Goal: Task Accomplishment & Management: Manage account settings

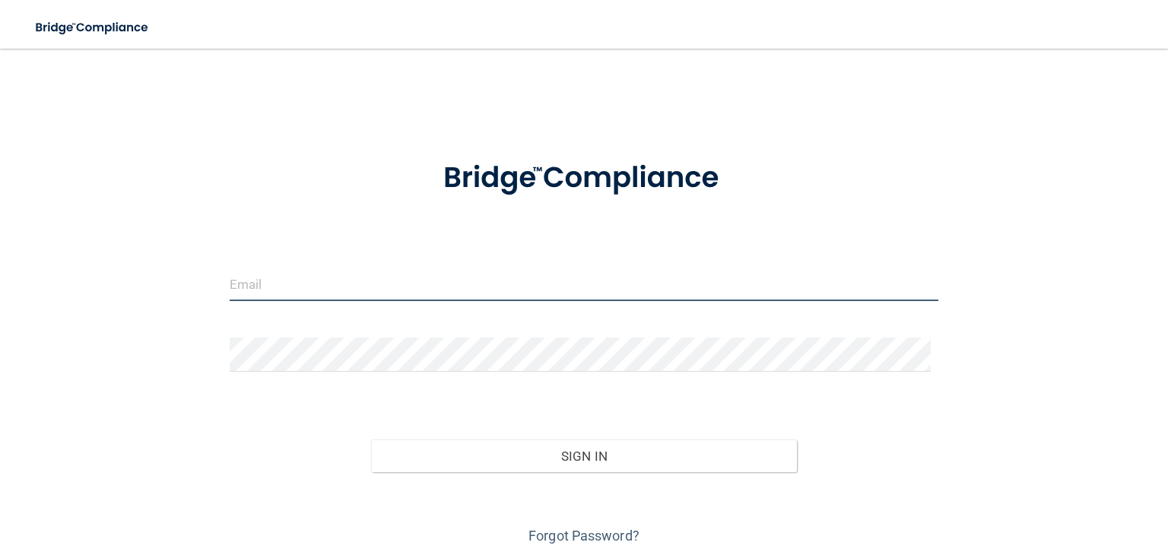
click at [289, 275] on input "email" at bounding box center [584, 284] width 709 height 34
type input "[EMAIL_ADDRESS][PERSON_NAME][DOMAIN_NAME]"
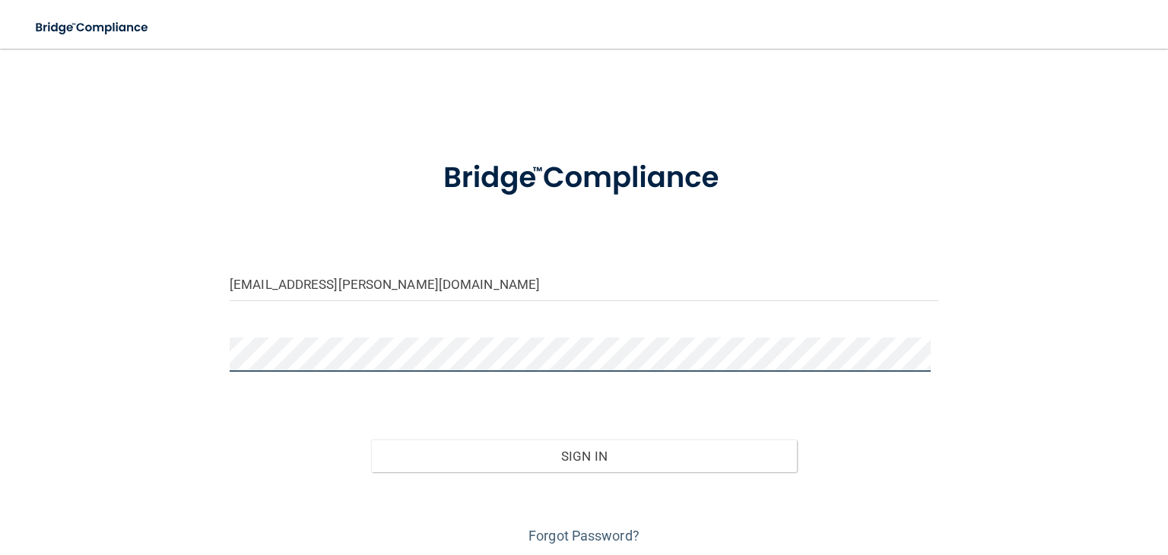
click at [371, 440] on button "Sign In" at bounding box center [583, 456] width 425 height 33
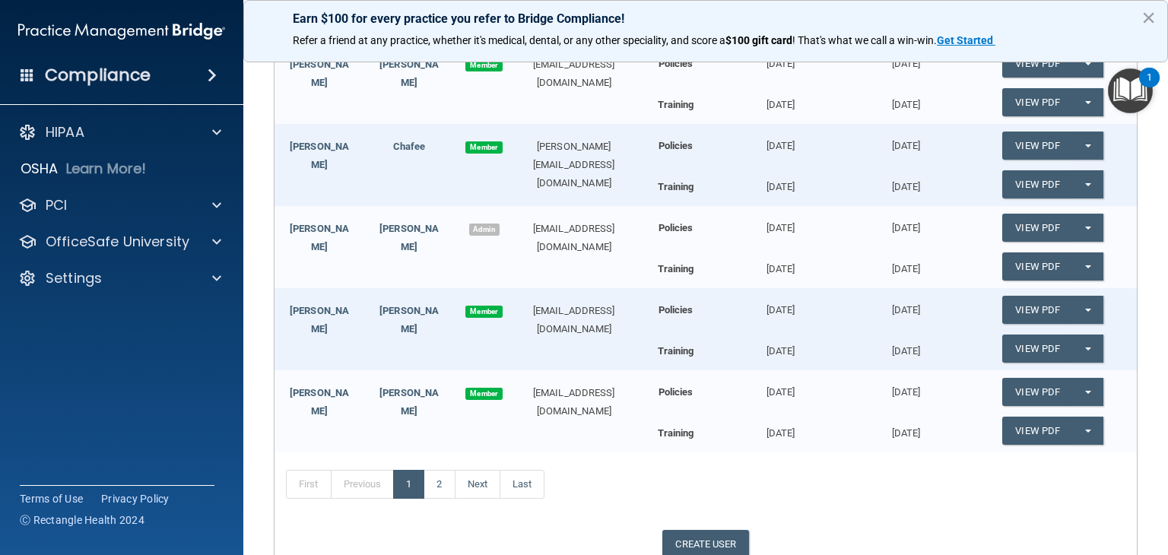
scroll to position [266, 0]
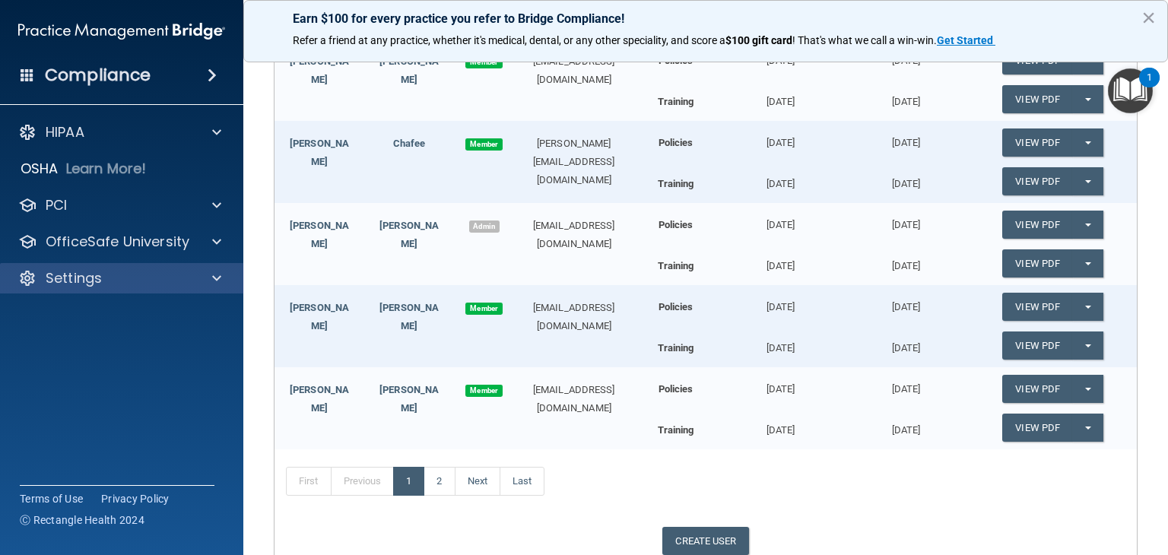
click at [93, 288] on div "Settings" at bounding box center [122, 278] width 244 height 30
click at [84, 280] on p "Settings" at bounding box center [74, 278] width 56 height 18
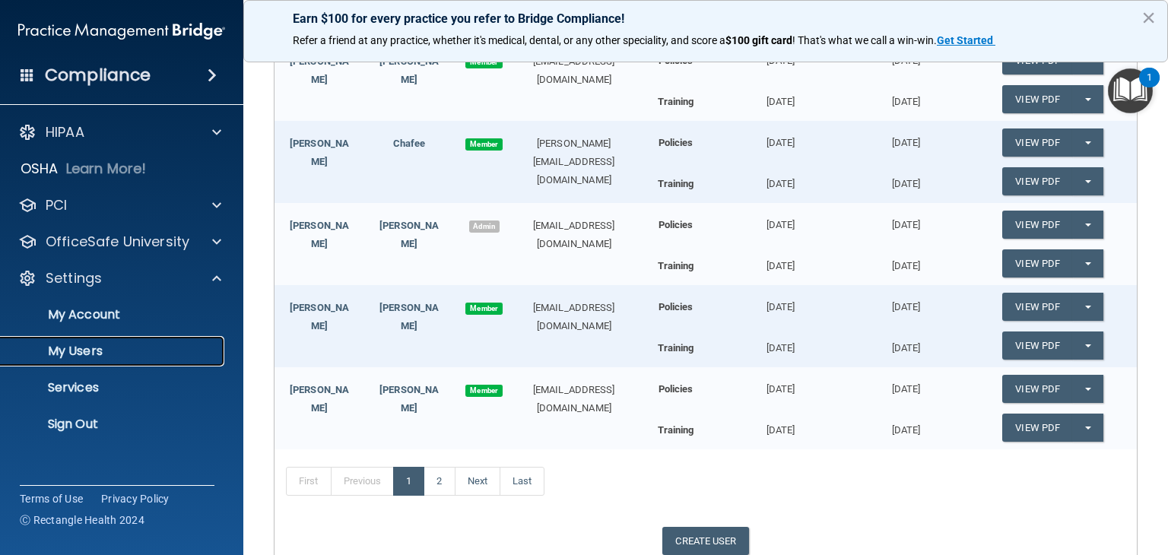
click at [81, 341] on link "My Users" at bounding box center [105, 351] width 240 height 30
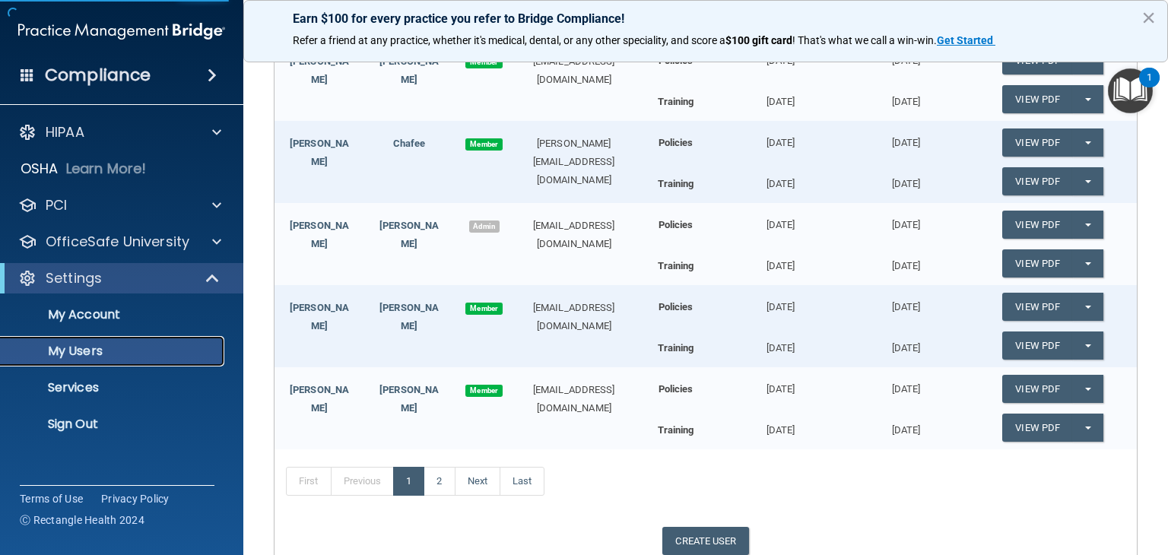
select select "20"
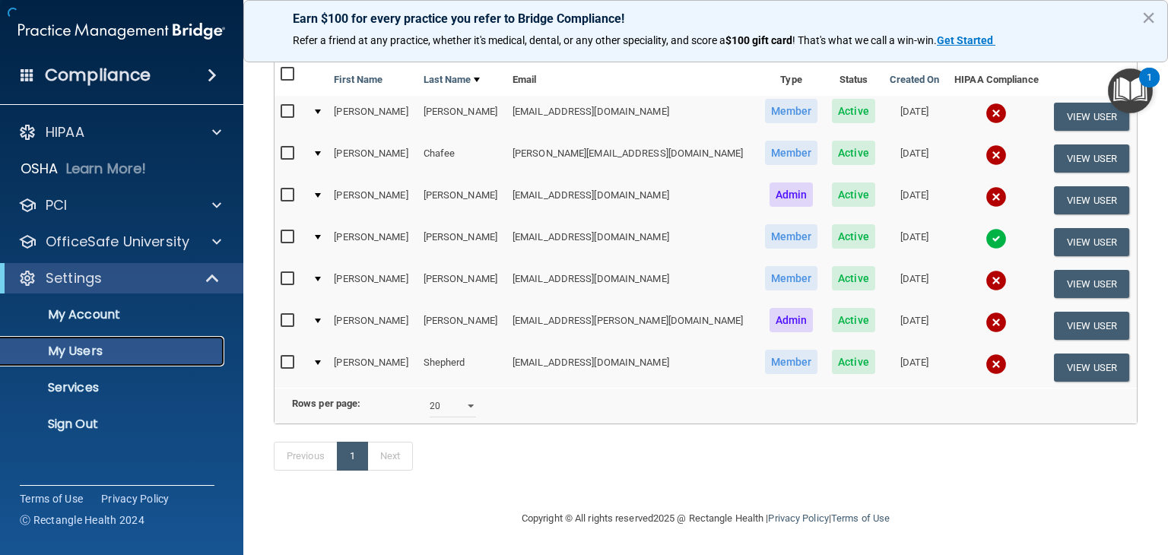
scroll to position [174, 0]
click at [322, 221] on td at bounding box center [316, 242] width 21 height 42
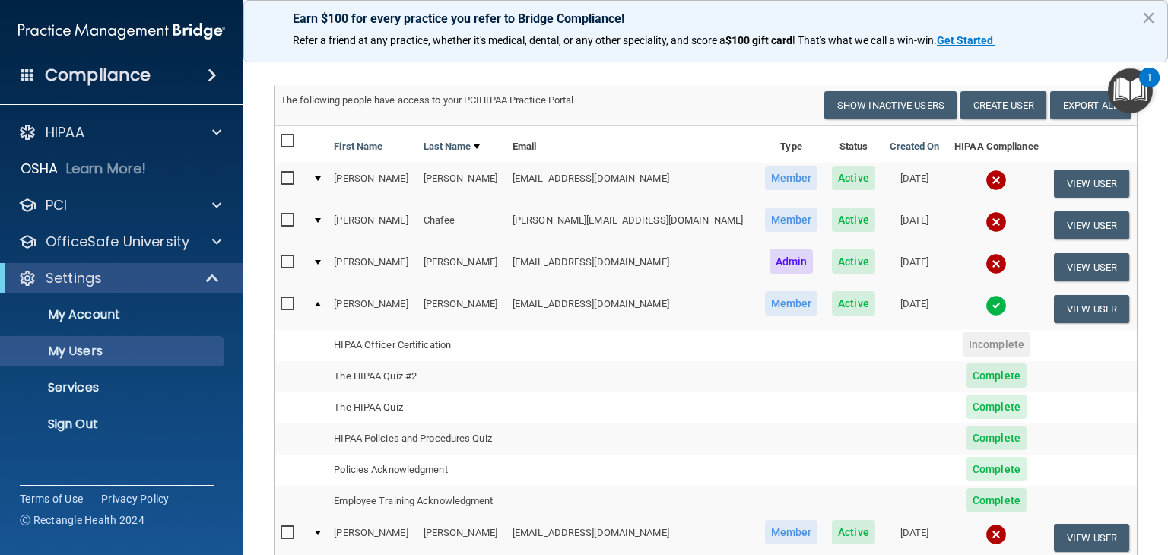
scroll to position [82, 0]
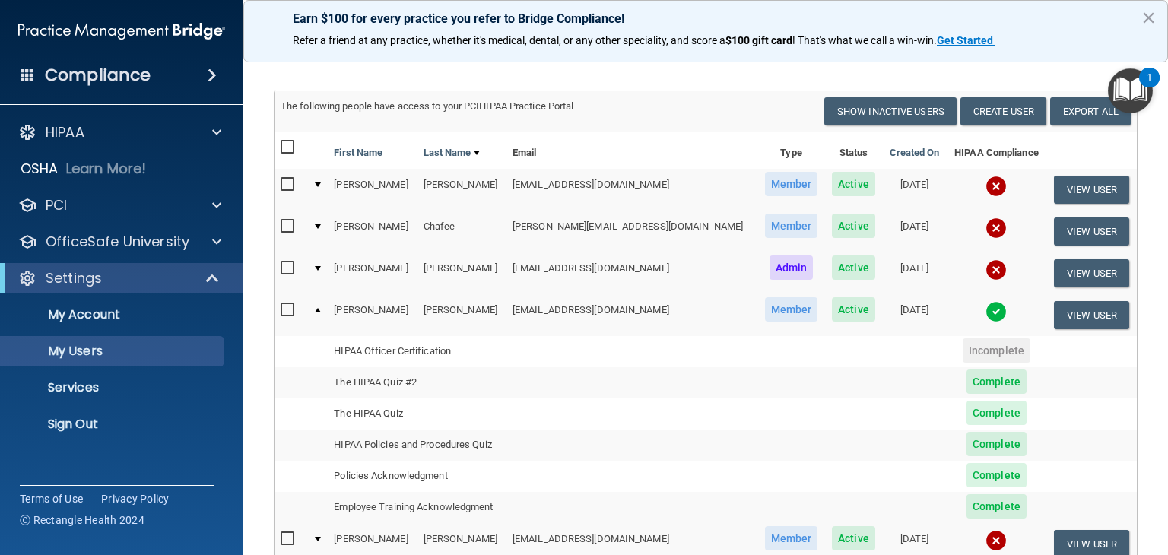
click at [321, 308] on div at bounding box center [318, 310] width 6 height 5
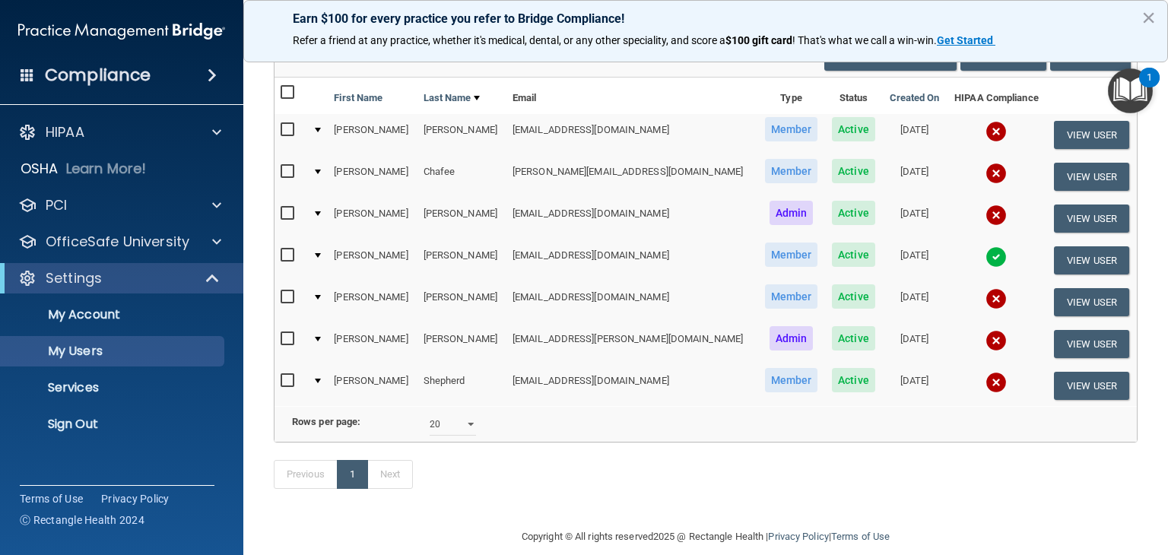
scroll to position [0, 0]
